Goal: Information Seeking & Learning: Learn about a topic

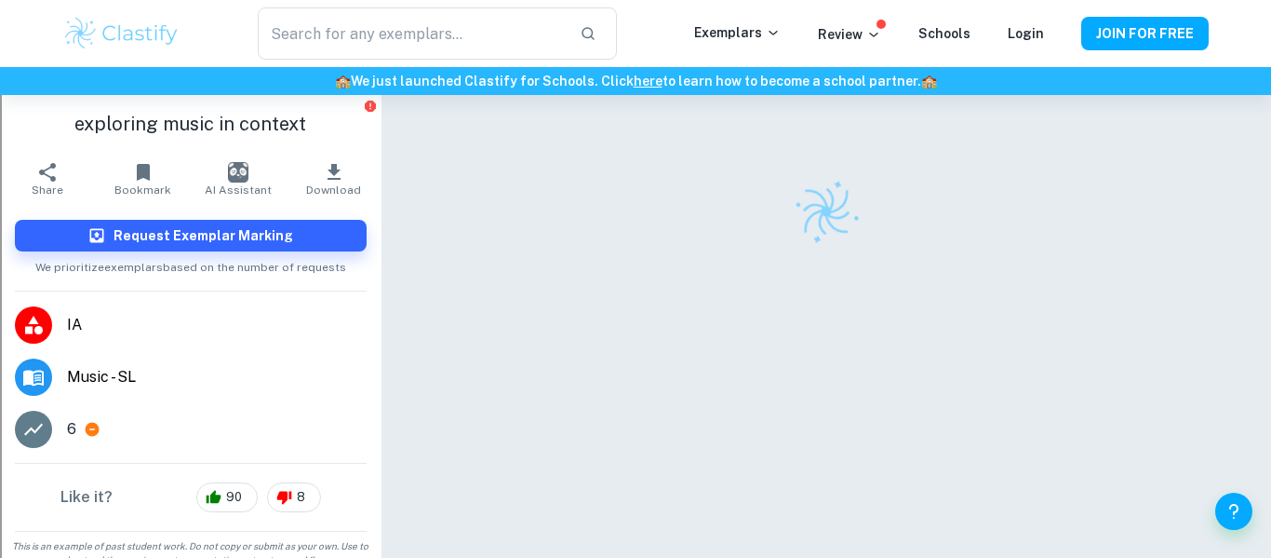
checkbox input "true"
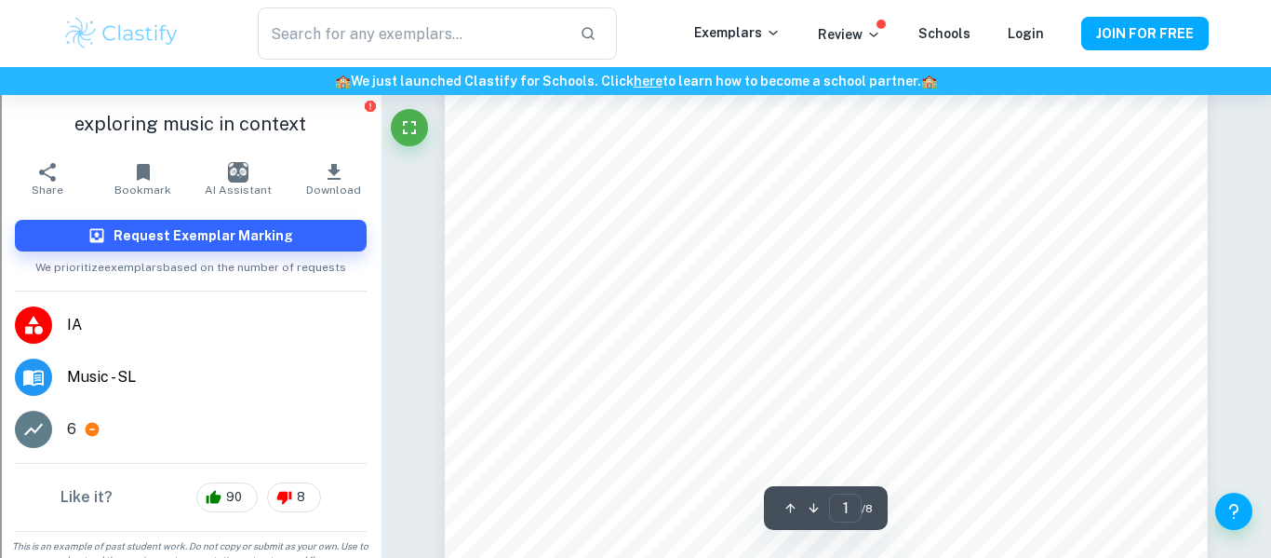
scroll to position [125, 0]
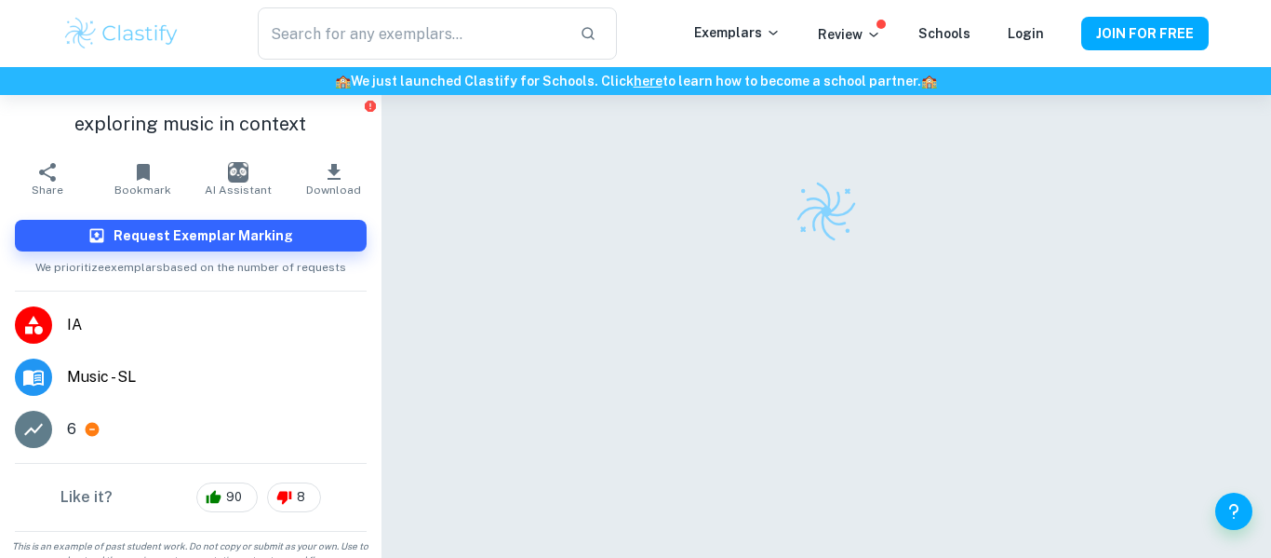
checkbox input "true"
